Goal: Information Seeking & Learning: Learn about a topic

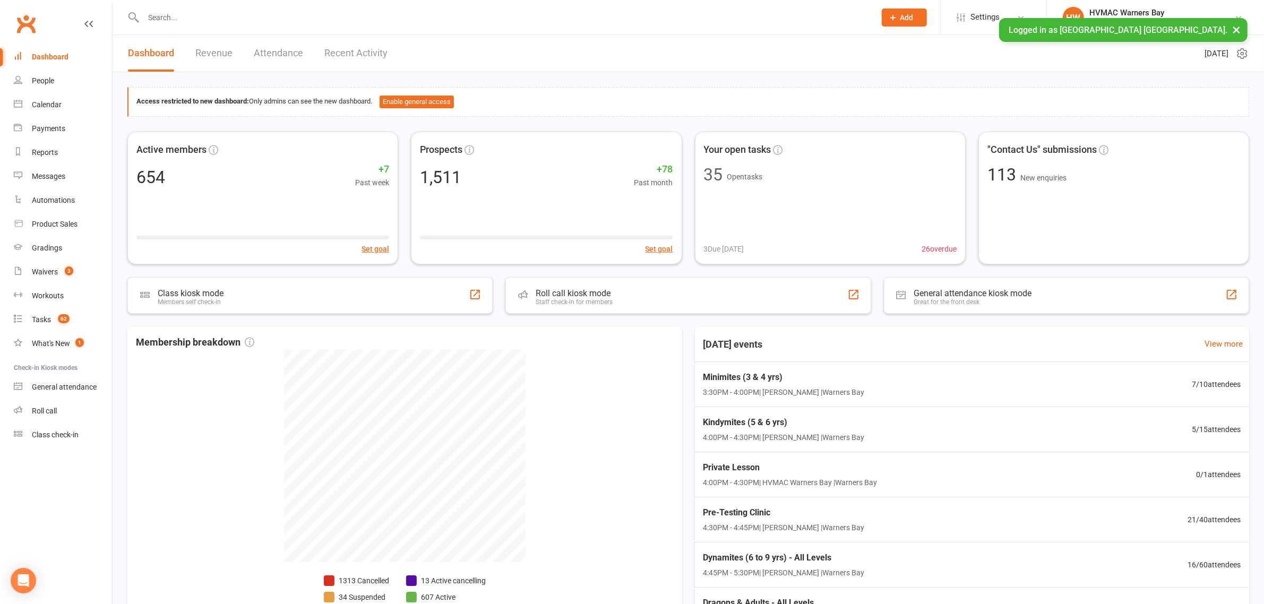
click at [187, 20] on input "text" at bounding box center [504, 17] width 728 height 15
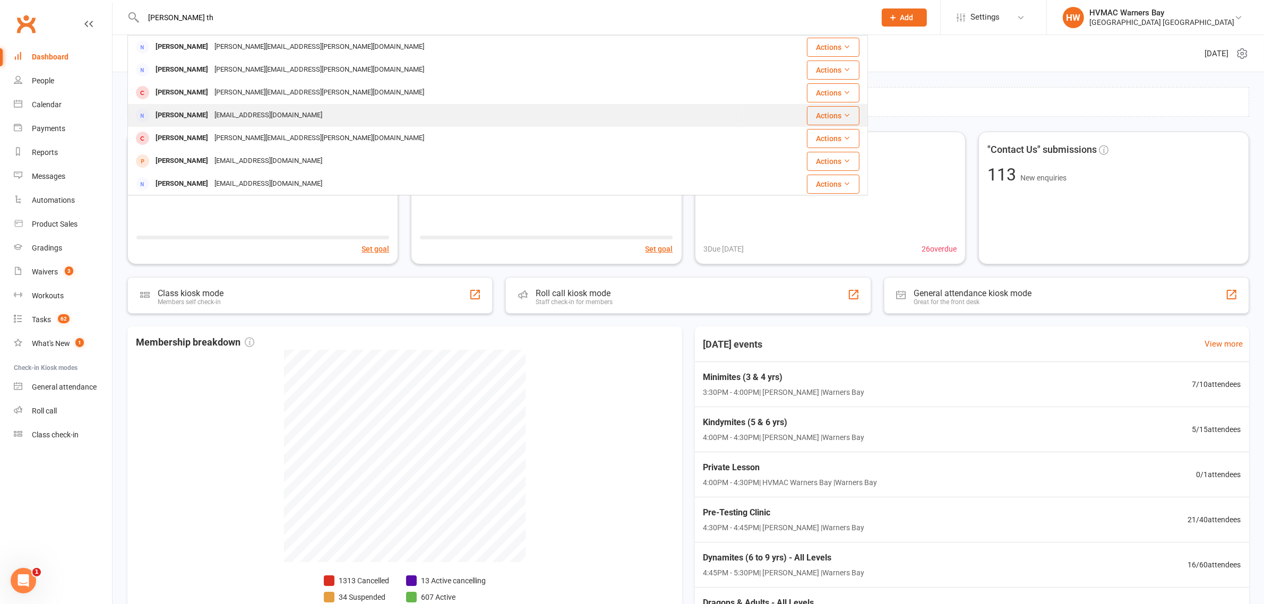
type input "[PERSON_NAME] th"
click at [198, 118] on div "[PERSON_NAME]" at bounding box center [181, 115] width 59 height 15
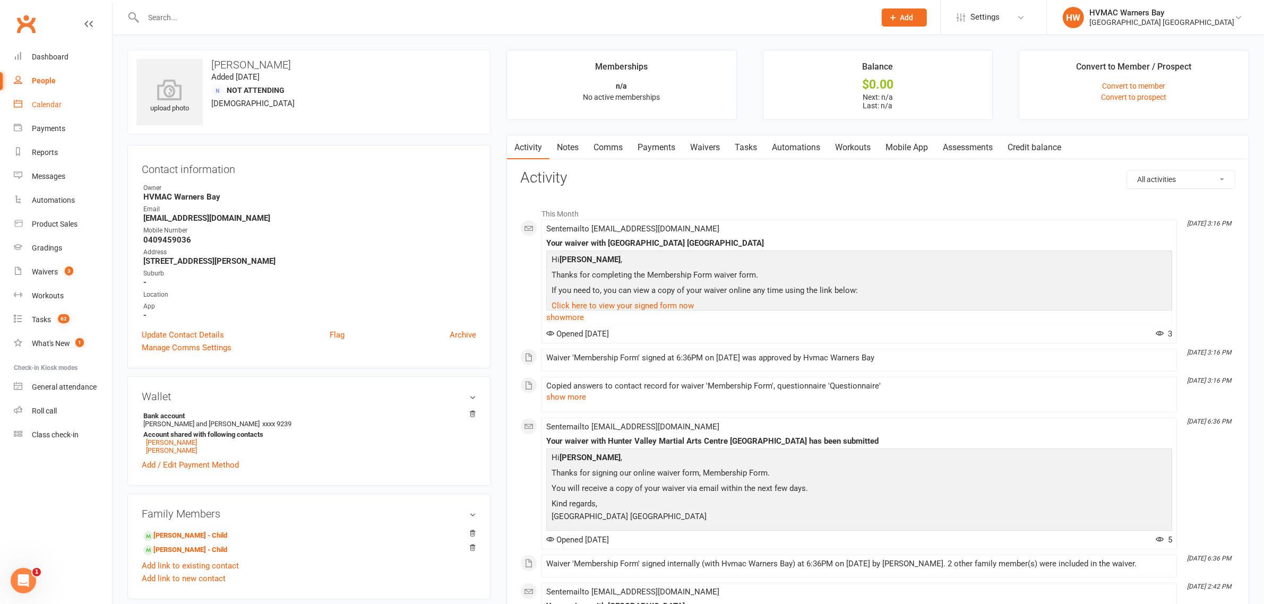
click at [49, 104] on div "Calendar" at bounding box center [47, 104] width 30 height 8
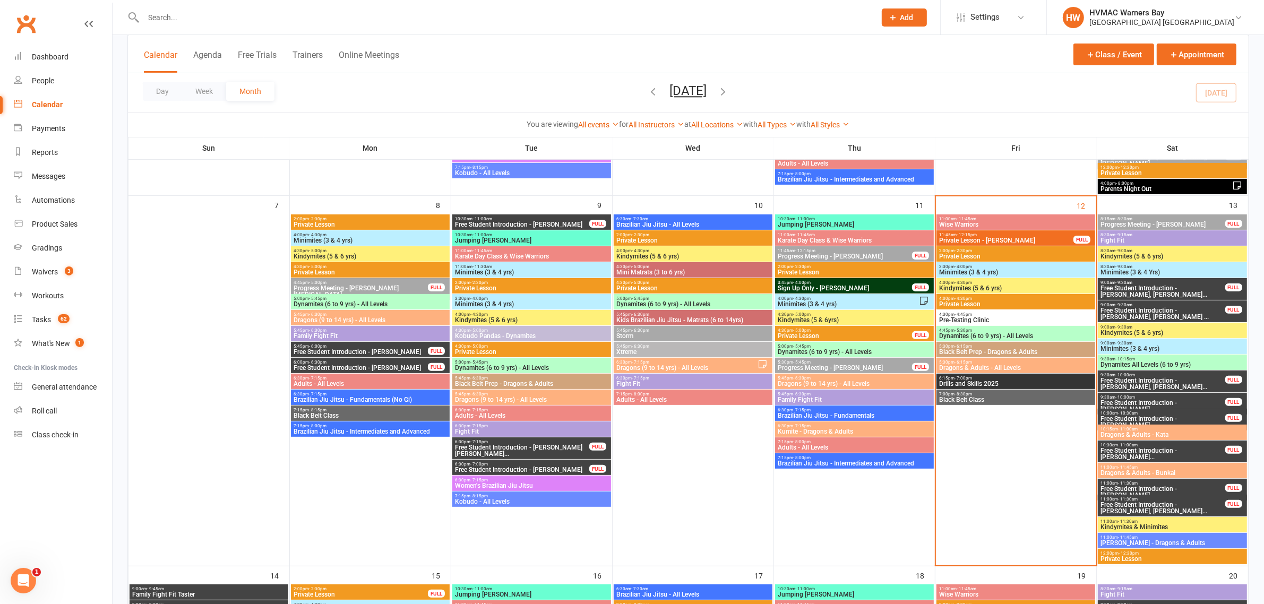
scroll to position [332, 0]
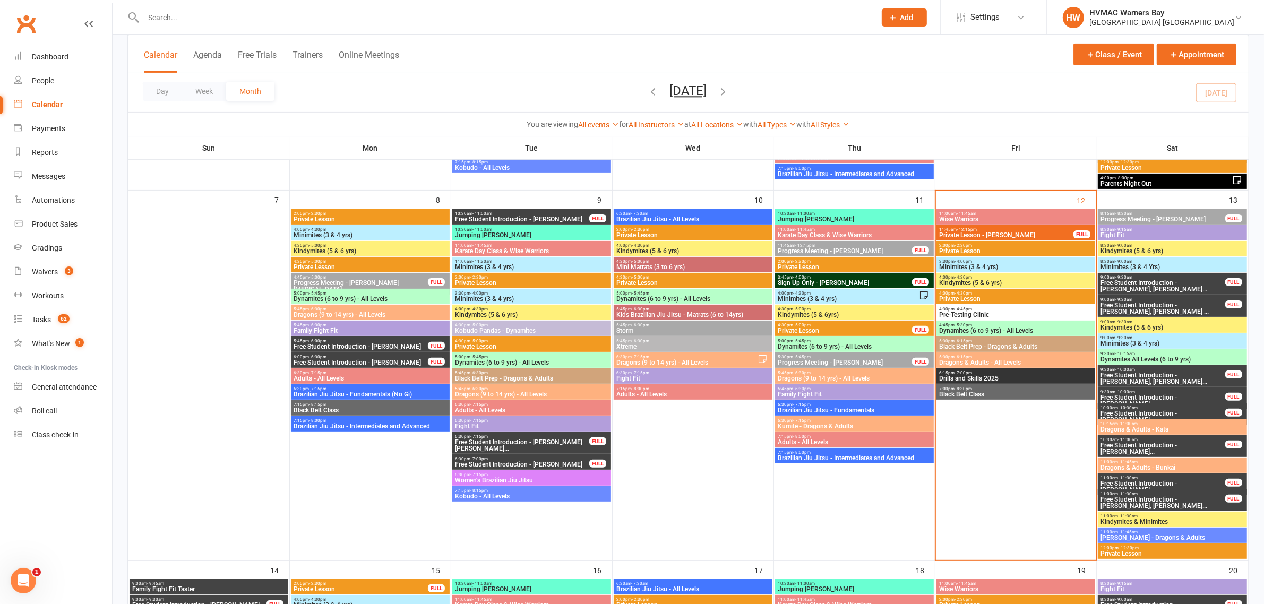
click at [839, 345] on span "Dynamites (6 to 9 yrs) - All Levels" at bounding box center [854, 347] width 155 height 6
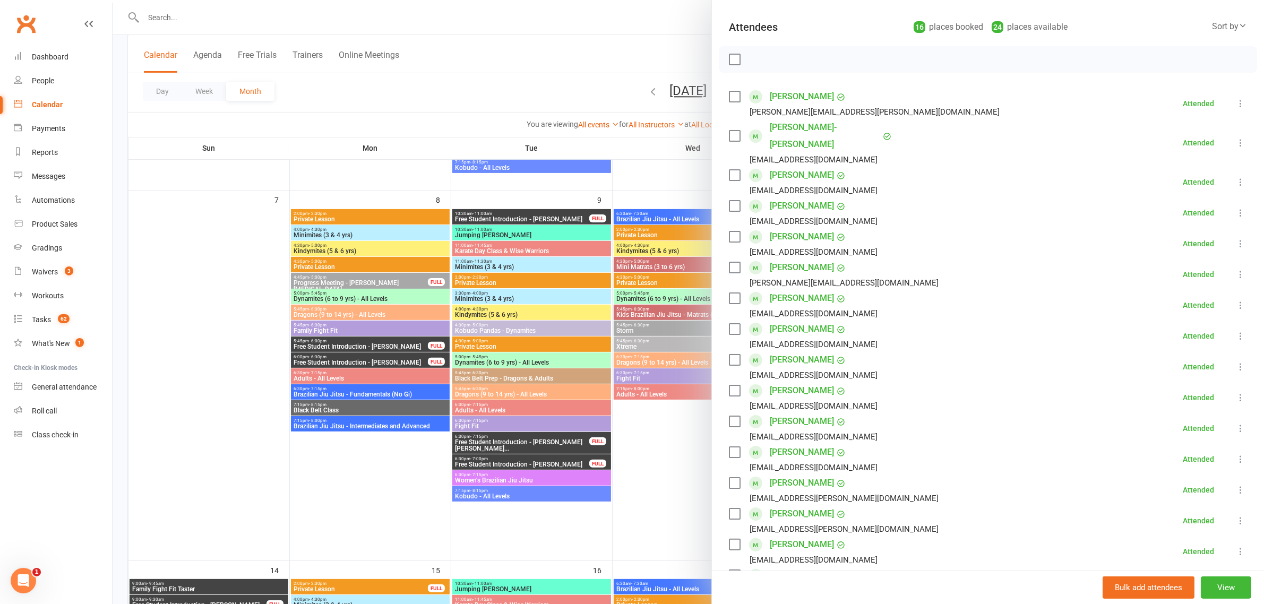
scroll to position [133, 0]
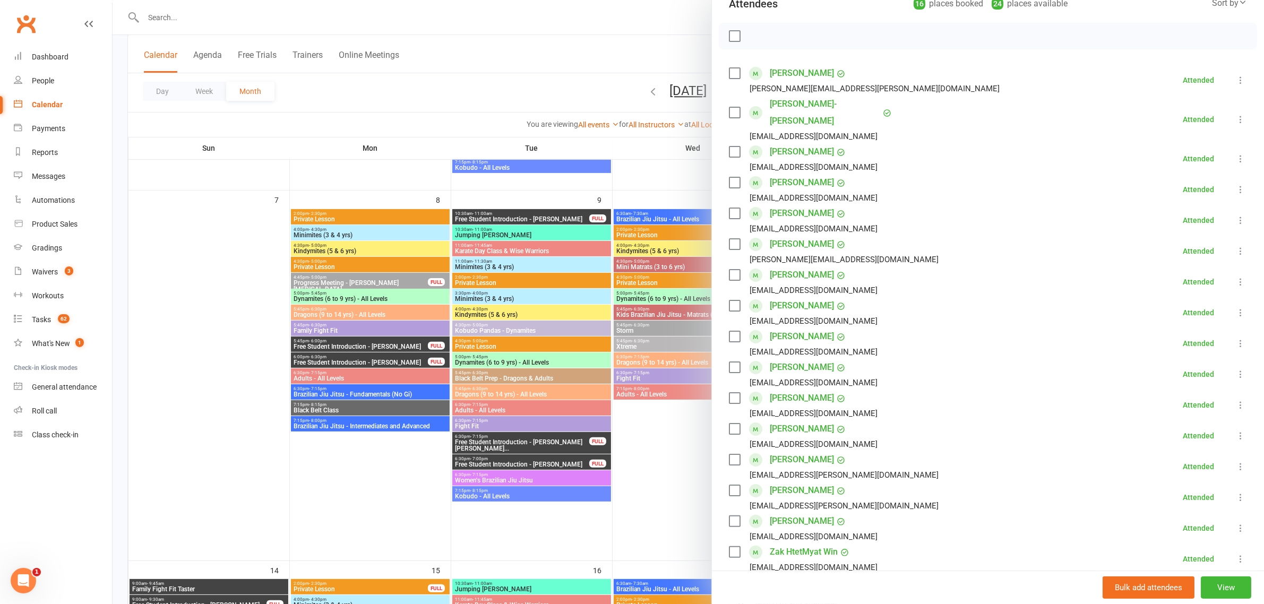
click at [671, 311] on div at bounding box center [689, 302] width 1152 height 604
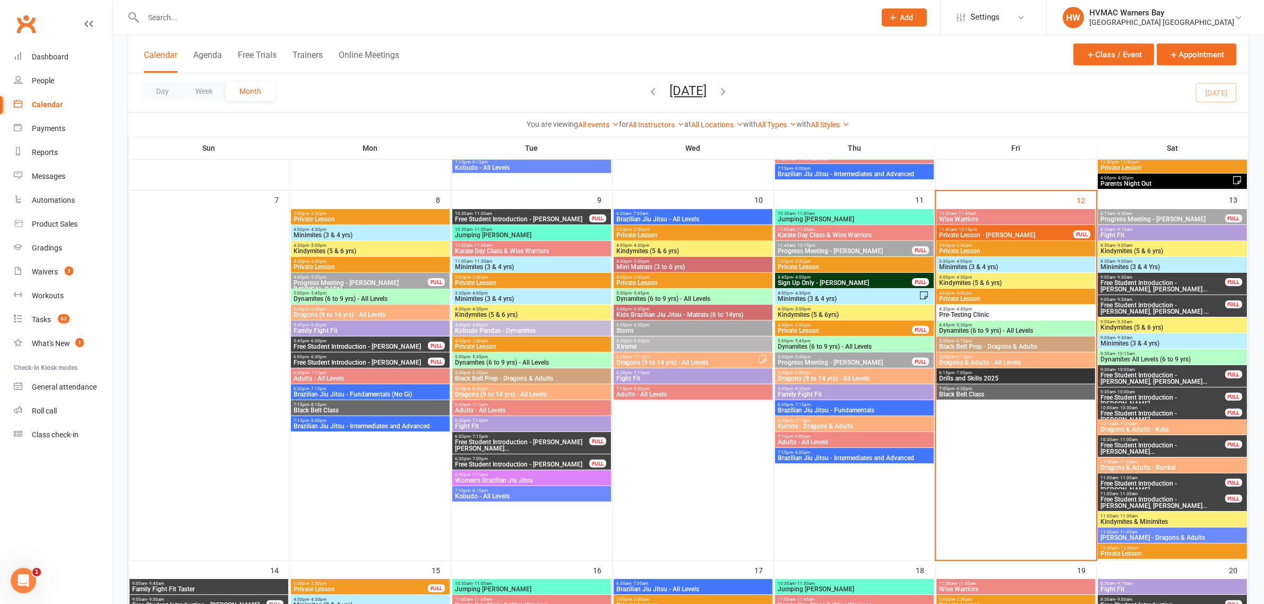
click at [816, 375] on span "Dragons (9 to 14 yrs) - All Levels" at bounding box center [854, 378] width 155 height 6
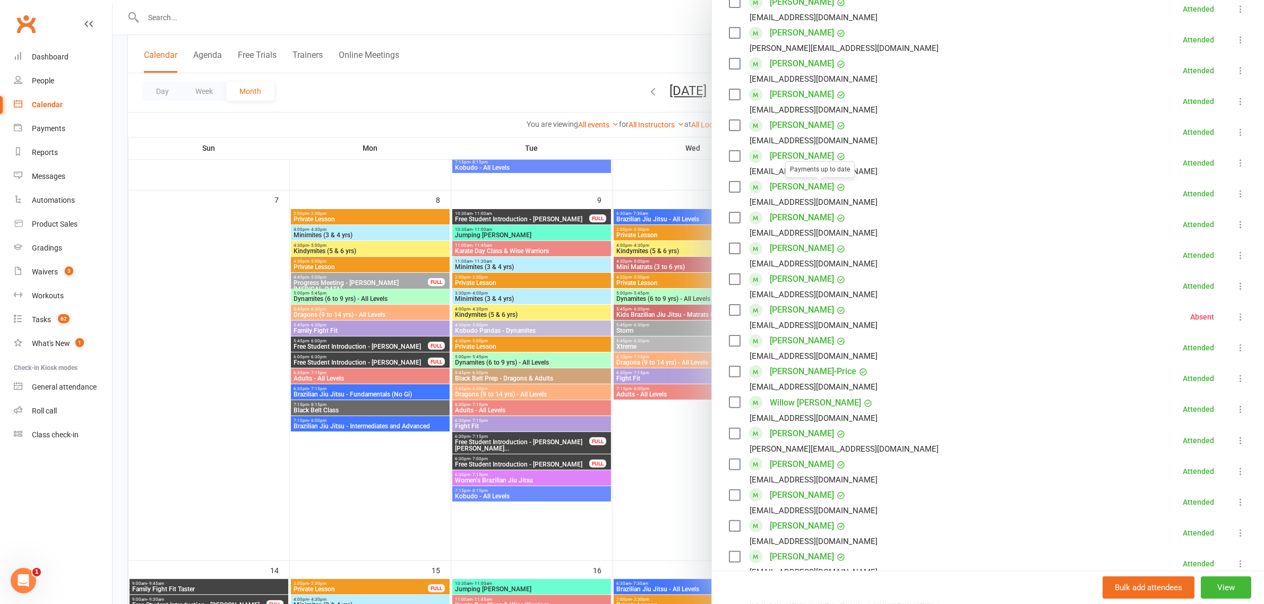
scroll to position [332, 0]
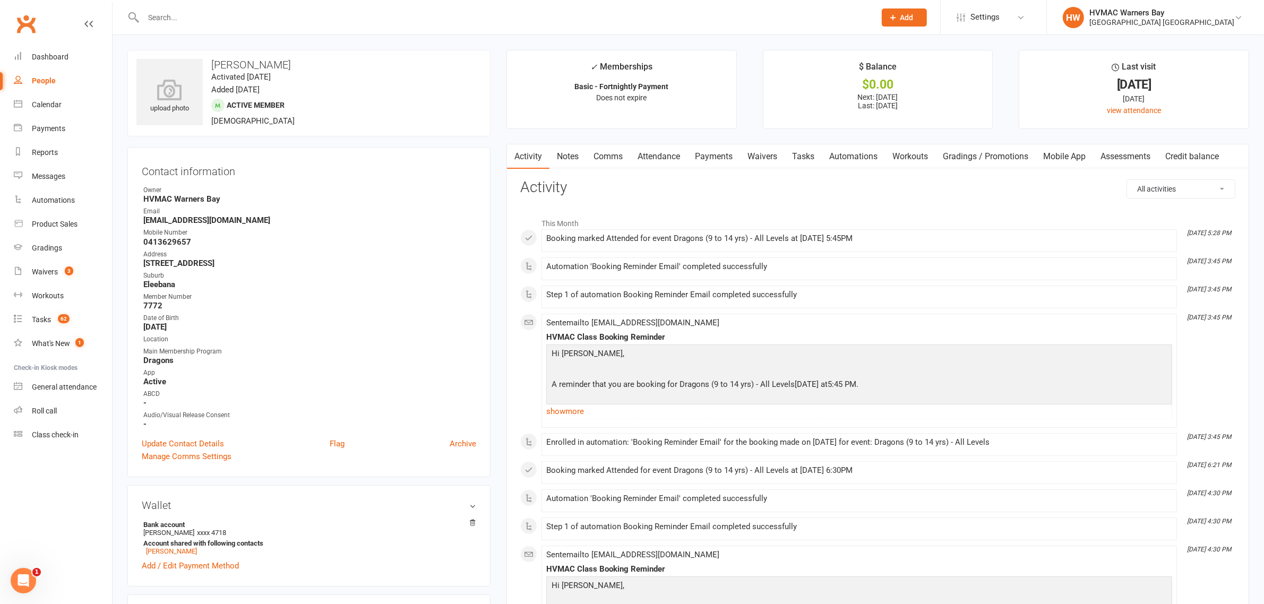
click at [660, 163] on link "Attendance" at bounding box center [658, 156] width 57 height 24
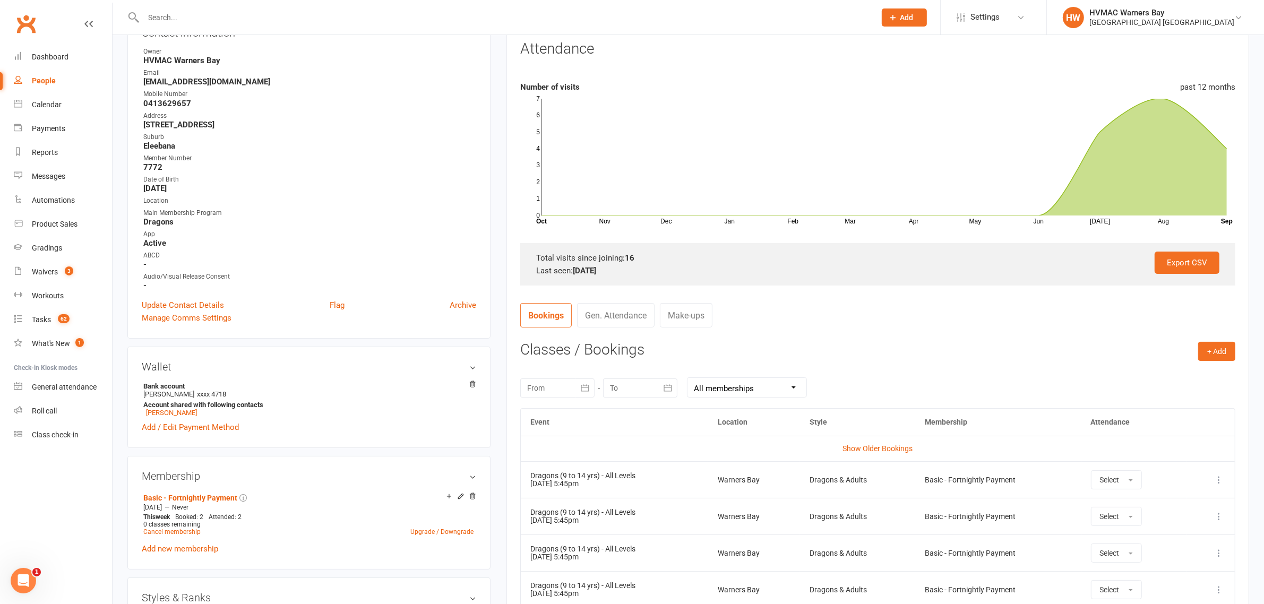
scroll to position [398, 0]
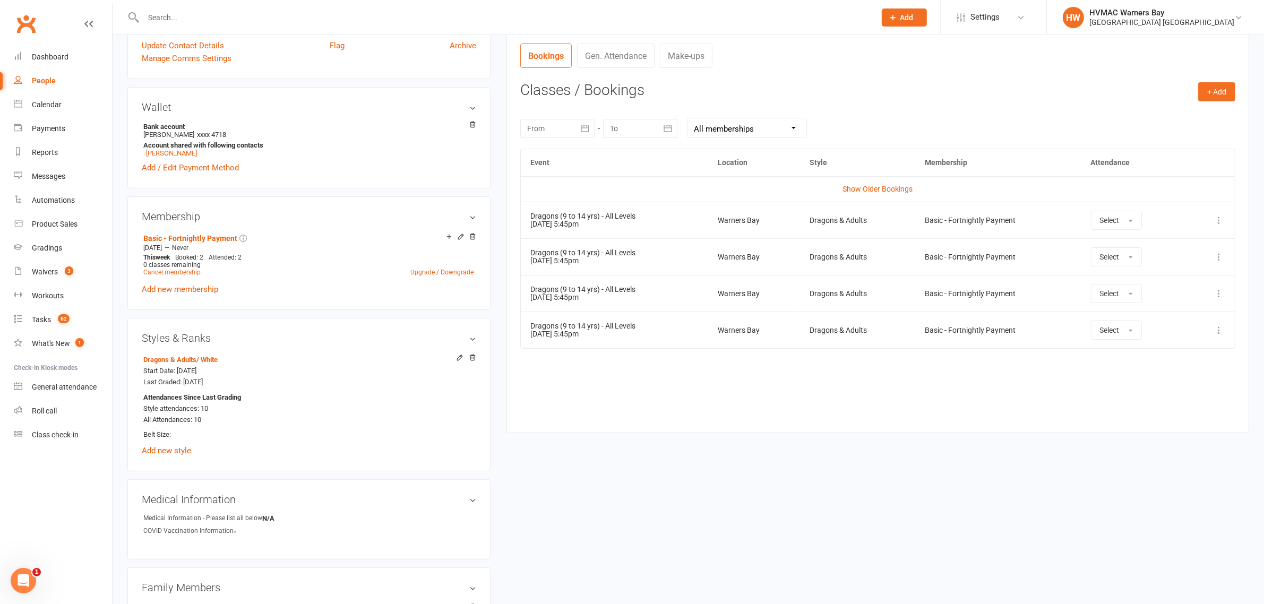
click at [548, 133] on div at bounding box center [557, 128] width 74 height 19
click at [537, 147] on button "button" at bounding box center [537, 153] width 23 height 19
click at [610, 192] on span "01" at bounding box center [610, 194] width 8 height 8
type input "01 Jul 2025"
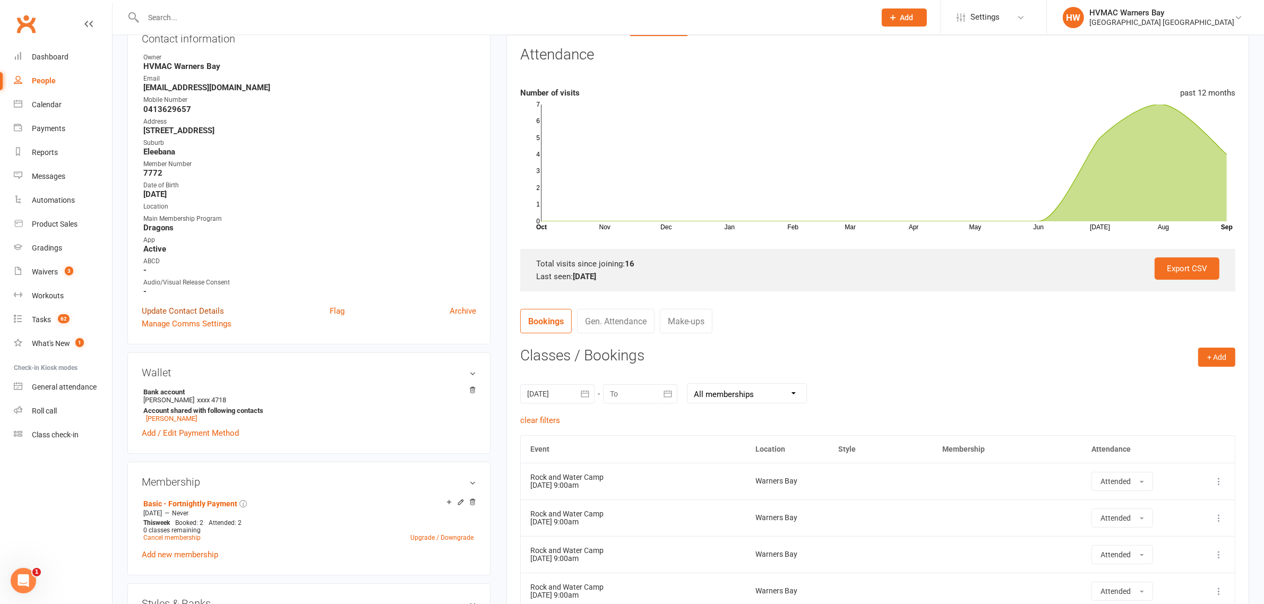
scroll to position [0, 0]
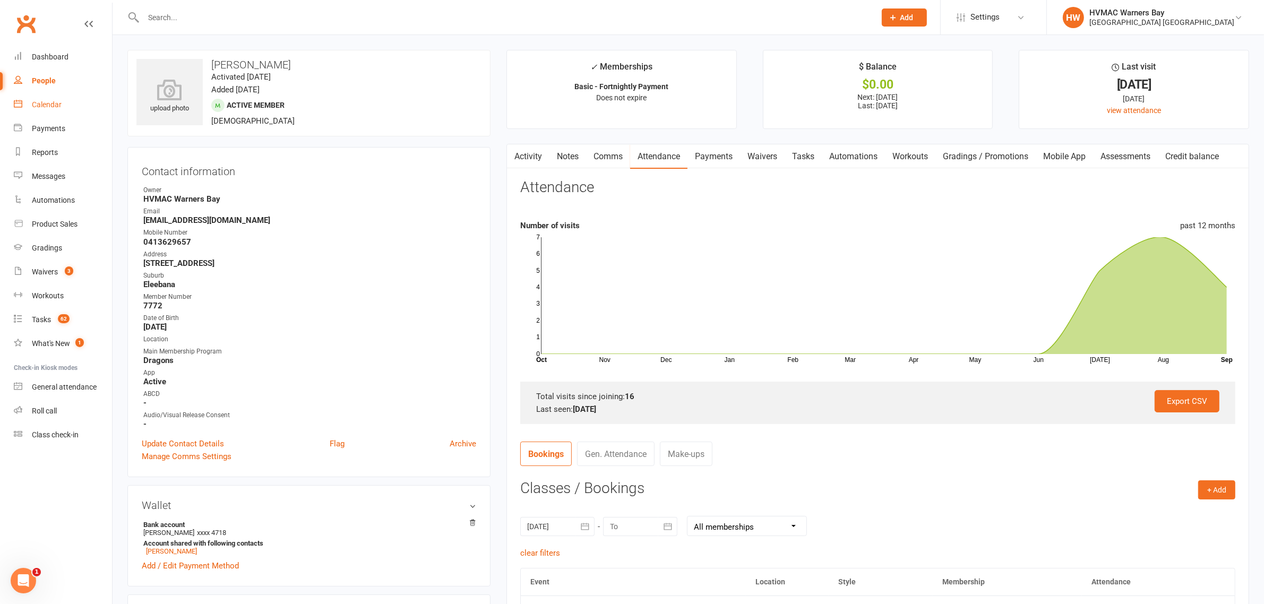
click at [44, 97] on link "Calendar" at bounding box center [63, 105] width 98 height 24
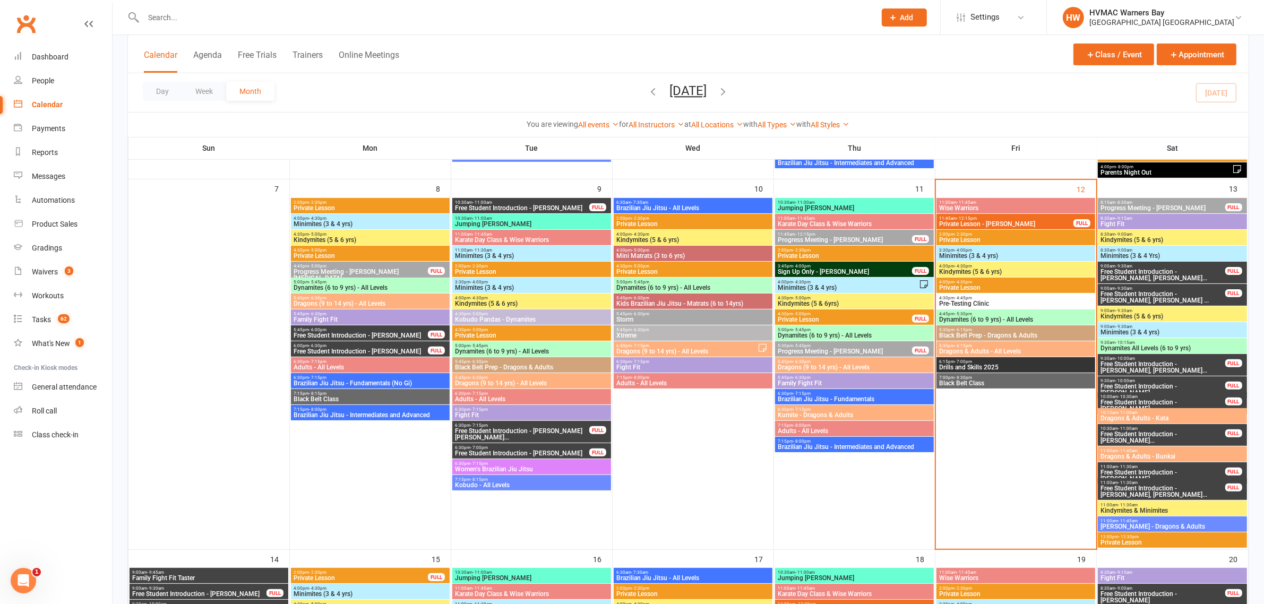
scroll to position [332, 0]
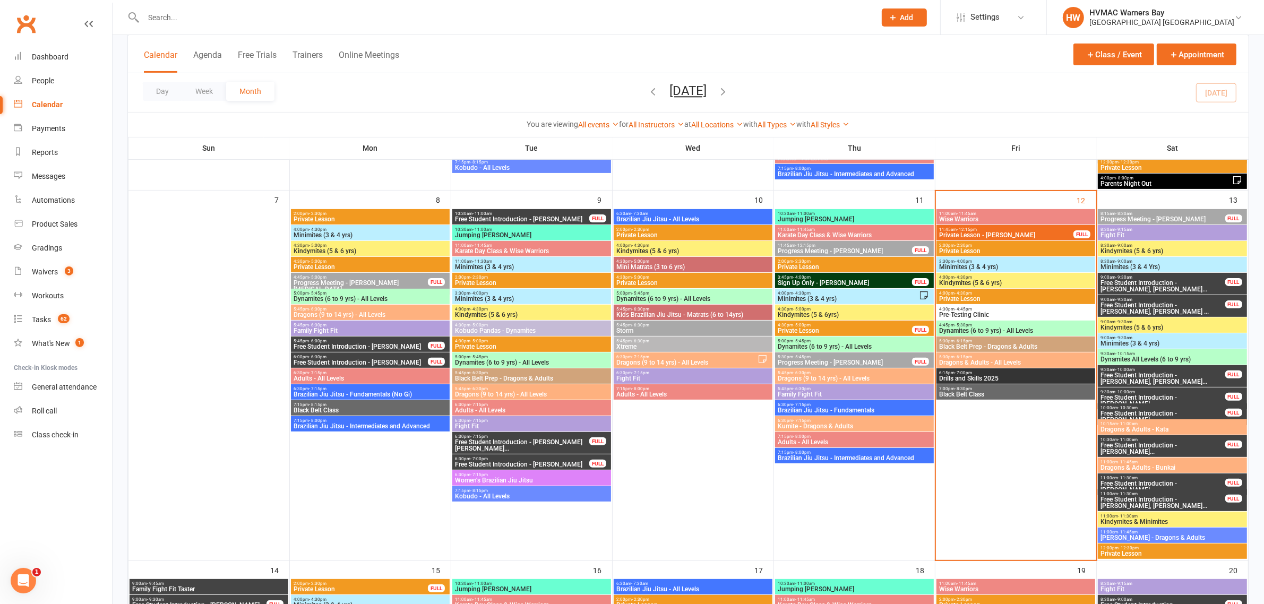
click at [829, 375] on span "Dragons (9 to 14 yrs) - All Levels" at bounding box center [854, 378] width 155 height 6
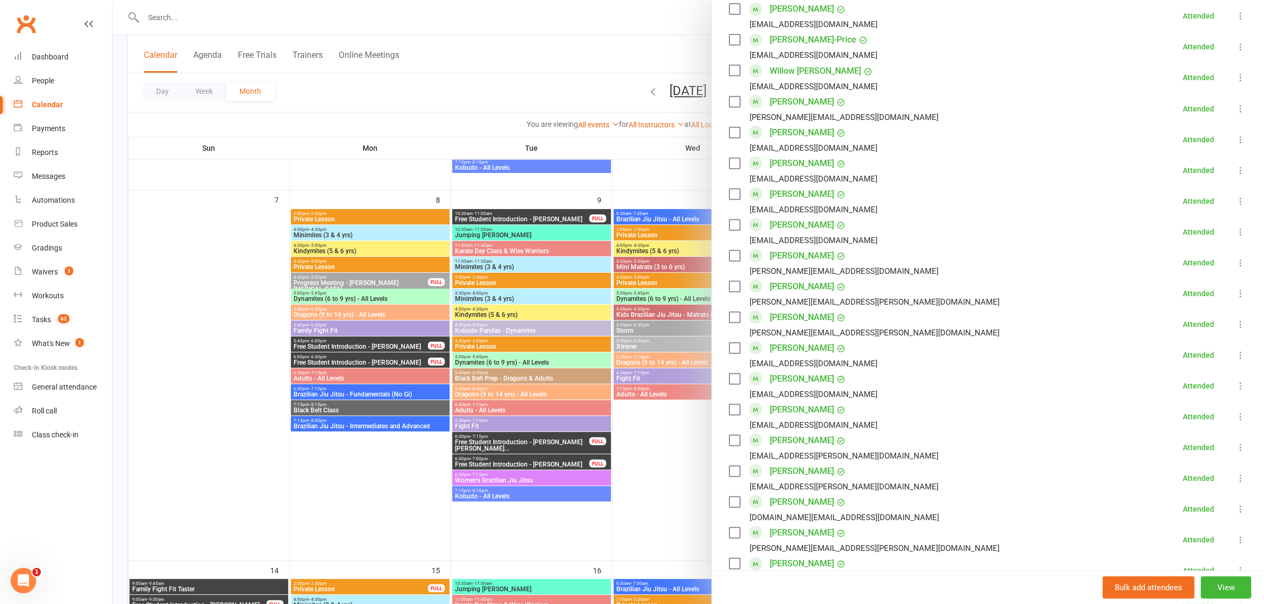
scroll to position [664, 0]
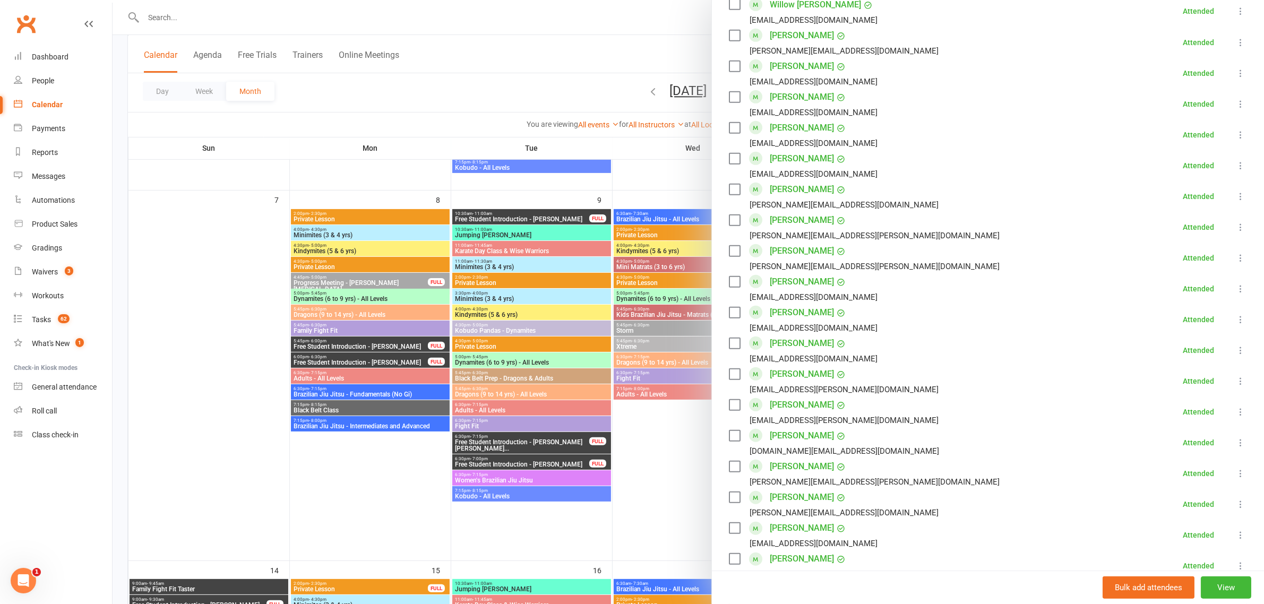
click at [784, 501] on link "[PERSON_NAME]" at bounding box center [802, 497] width 64 height 17
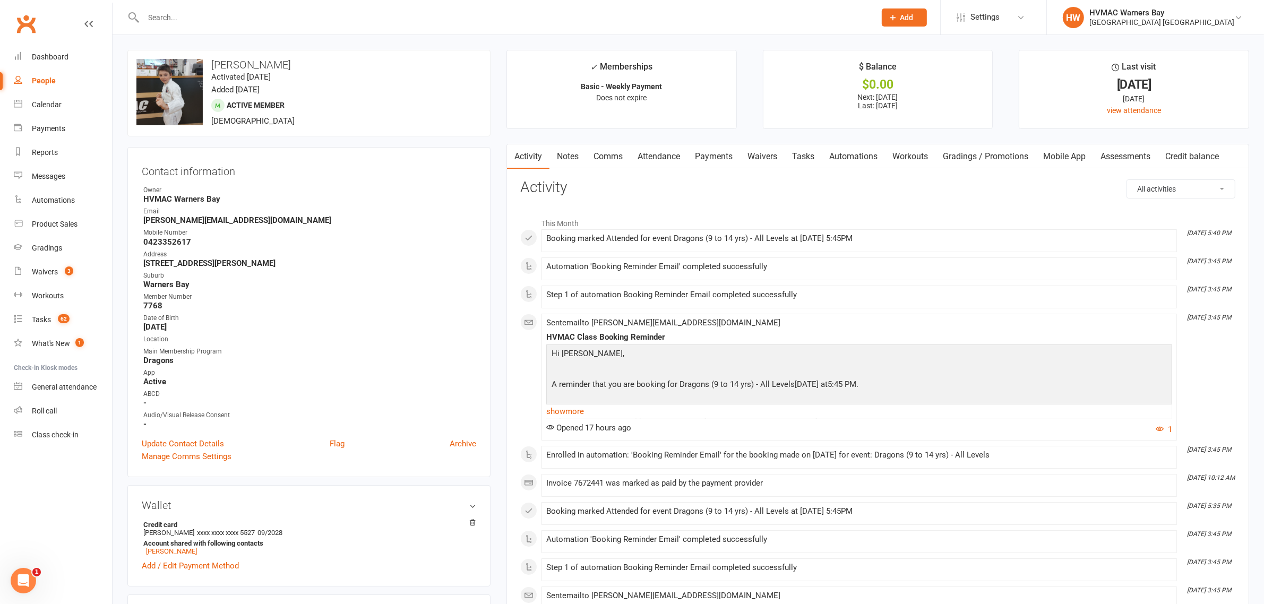
click at [565, 152] on link "Notes" at bounding box center [568, 156] width 37 height 24
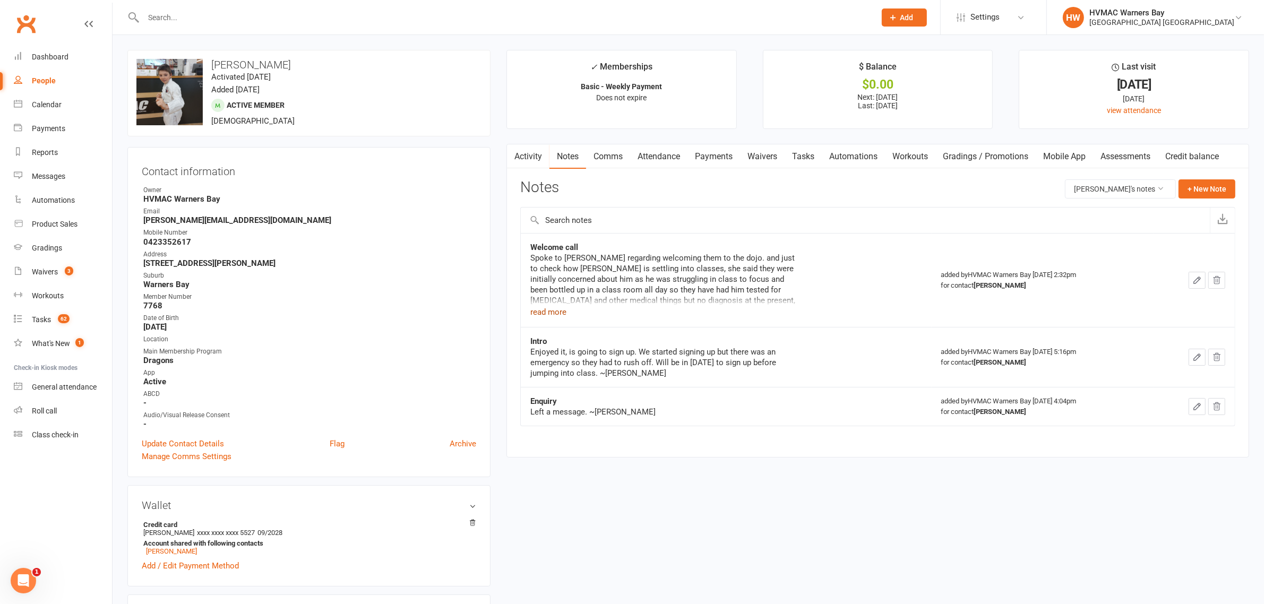
click at [550, 312] on button "read more" at bounding box center [548, 312] width 36 height 13
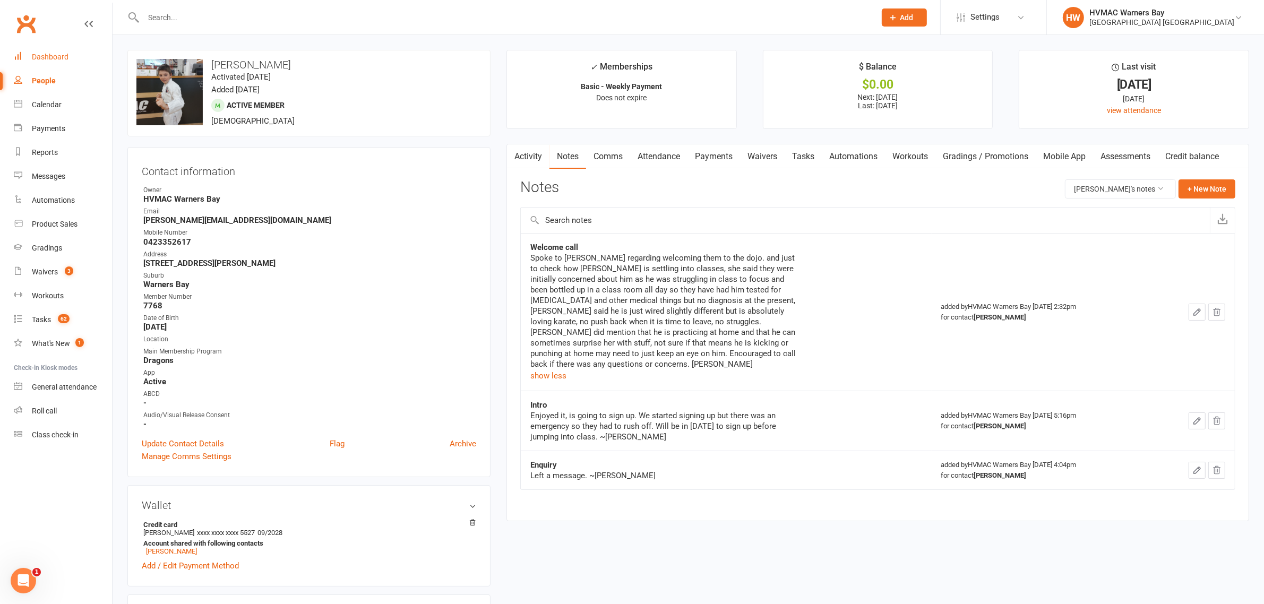
click at [49, 57] on div "Dashboard" at bounding box center [50, 57] width 37 height 8
